Goal: Check status: Check status

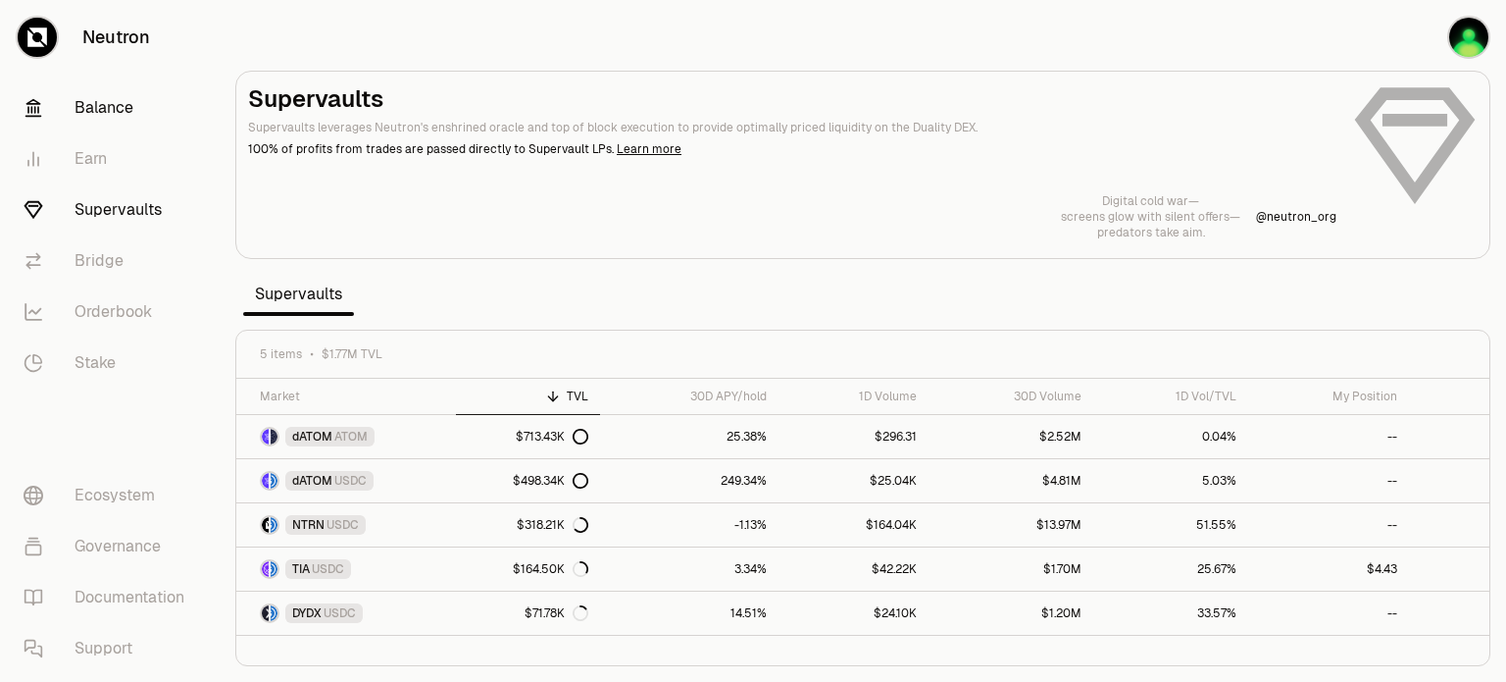
click at [87, 114] on link "Balance" at bounding box center [110, 107] width 204 height 51
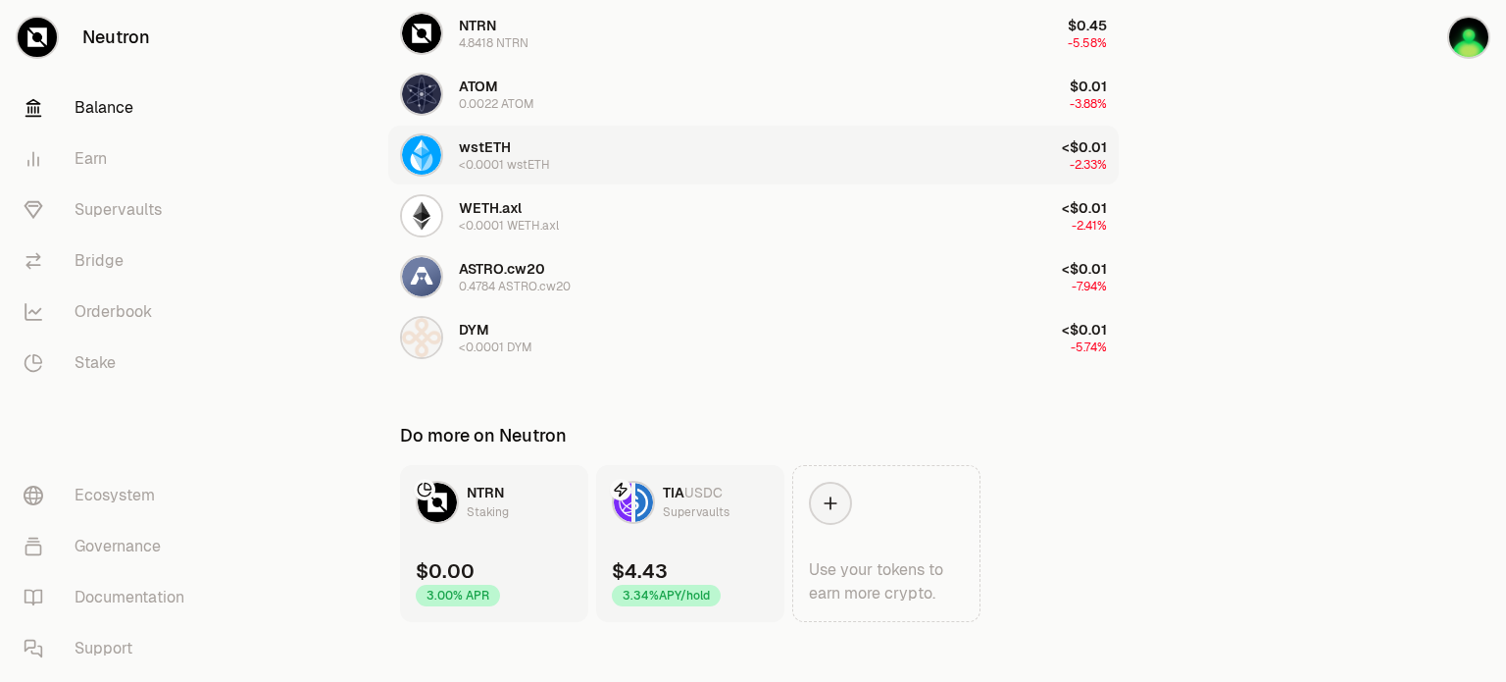
scroll to position [445, 0]
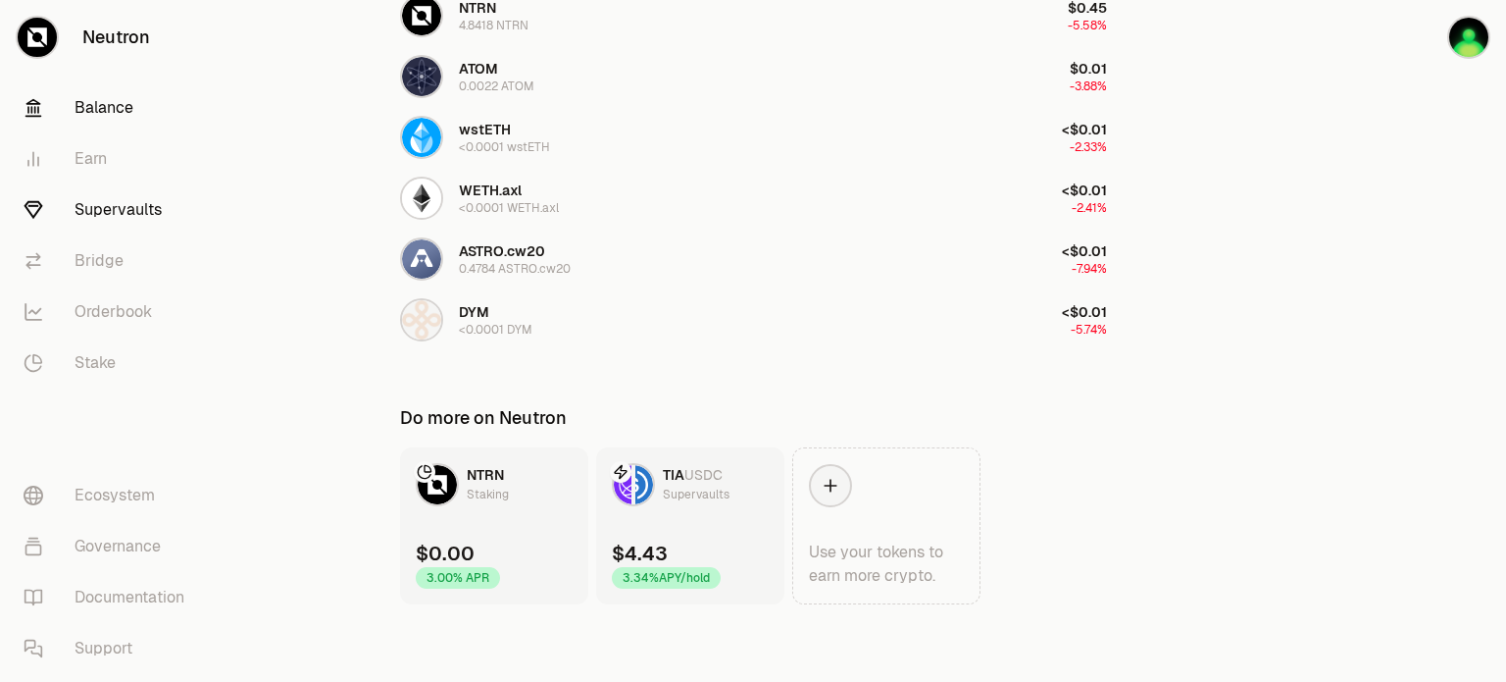
click at [140, 227] on link "Supervaults" at bounding box center [110, 209] width 204 height 51
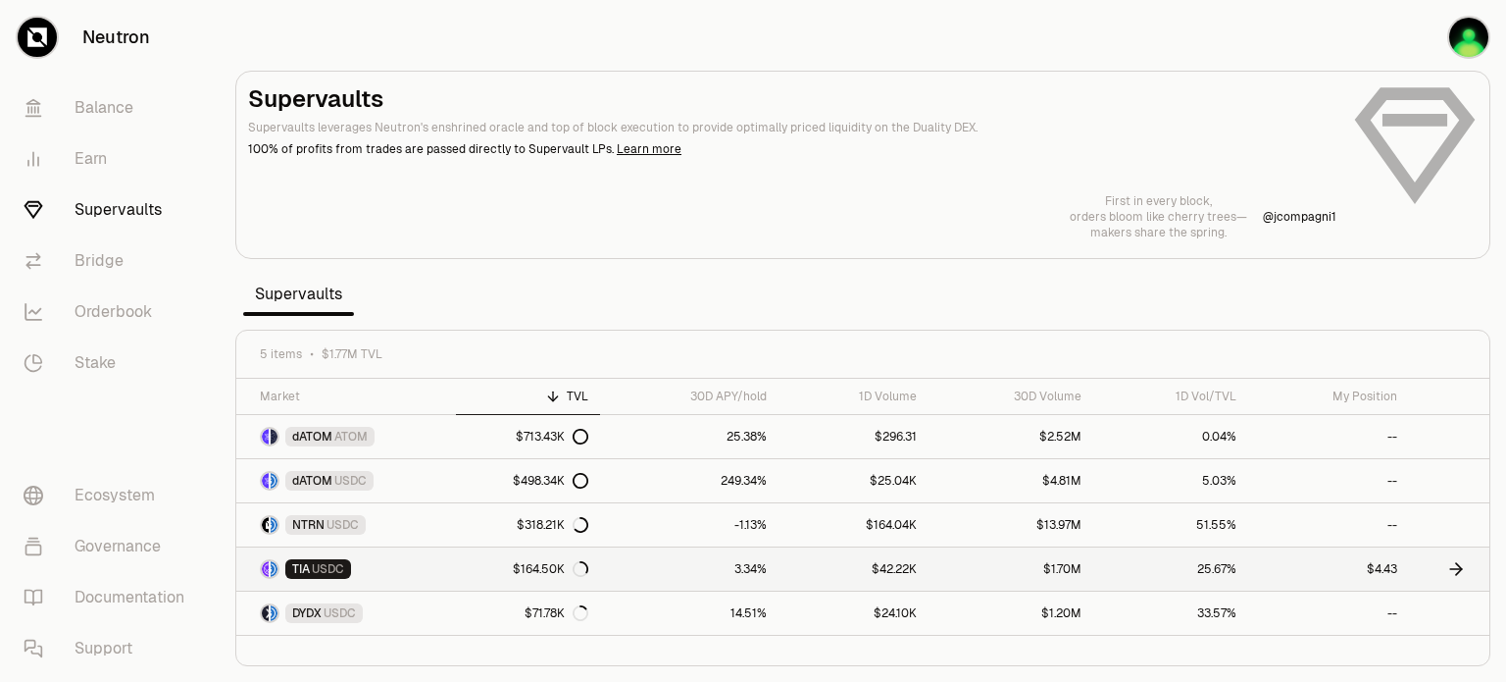
click at [400, 563] on link "TIA USDC" at bounding box center [346, 568] width 220 height 43
